Goal: Check status: Check status

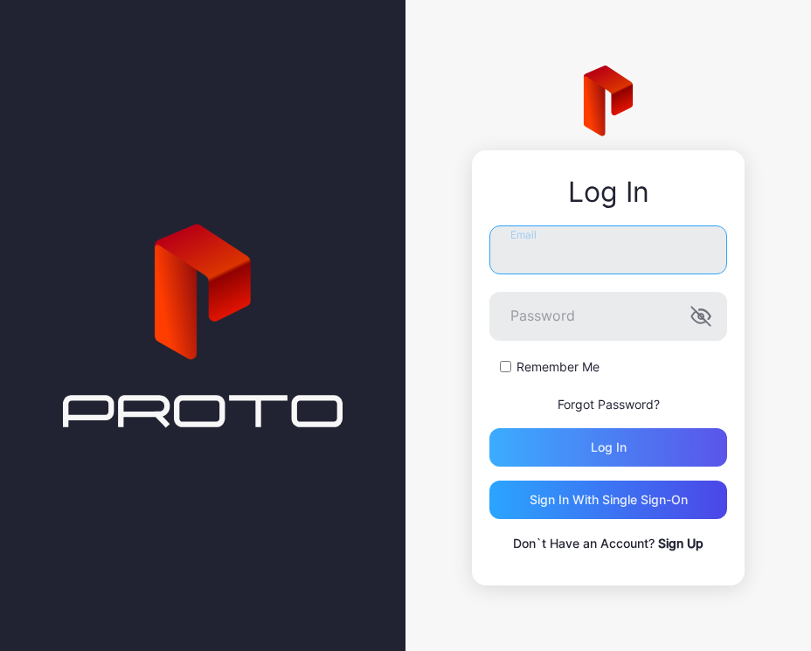
type input "**********"
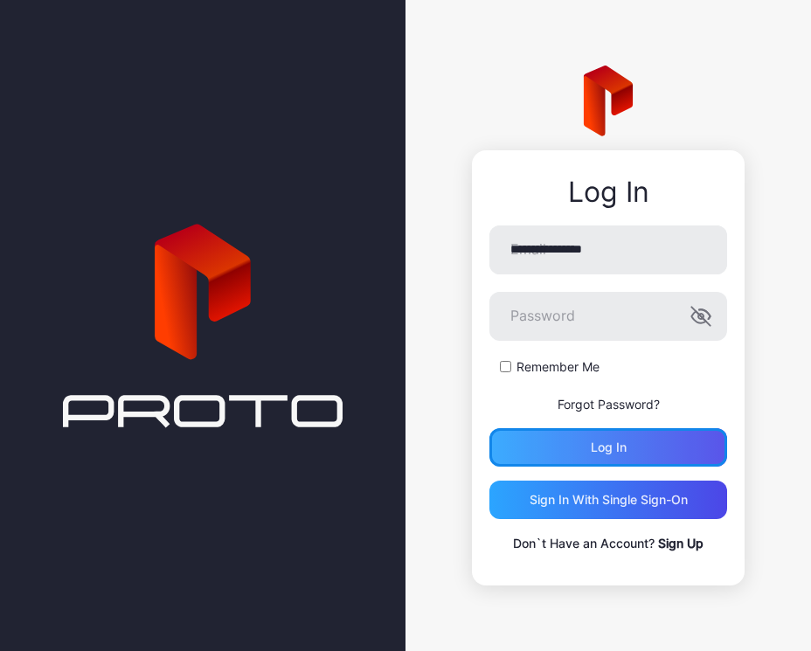
click at [655, 432] on div "Log in" at bounding box center [609, 447] width 238 height 38
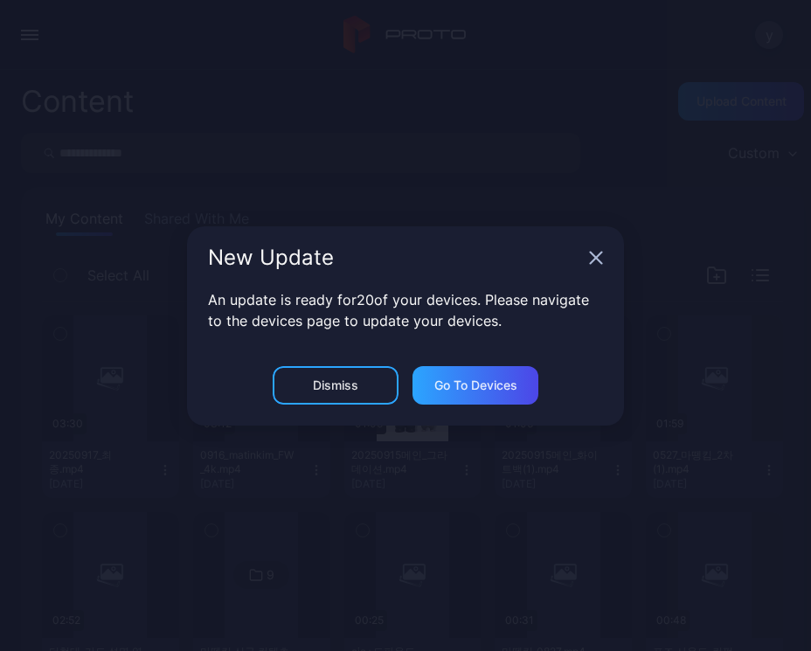
click at [594, 252] on icon "button" at bounding box center [596, 258] width 14 height 14
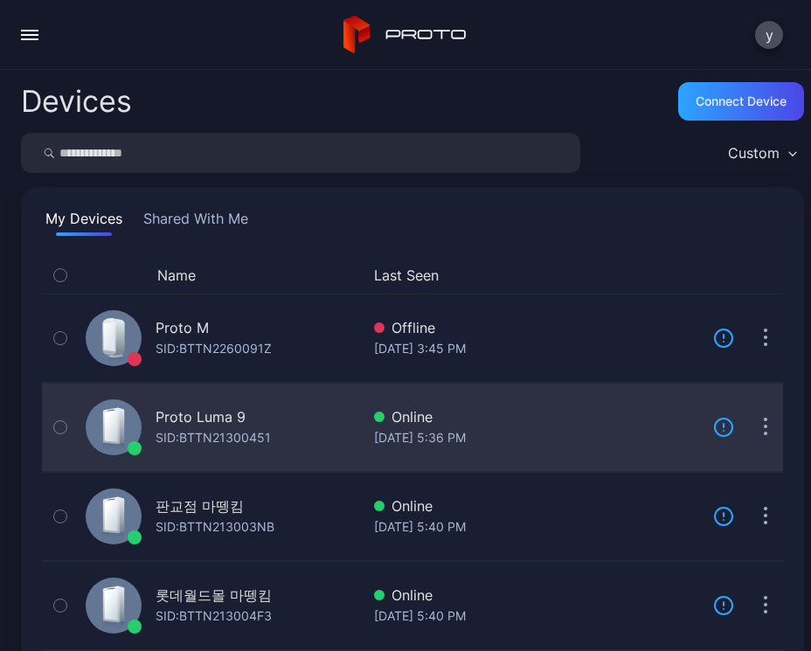
click at [221, 414] on div "Proto Luma 9" at bounding box center [201, 417] width 90 height 21
